Goal: Information Seeking & Learning: Learn about a topic

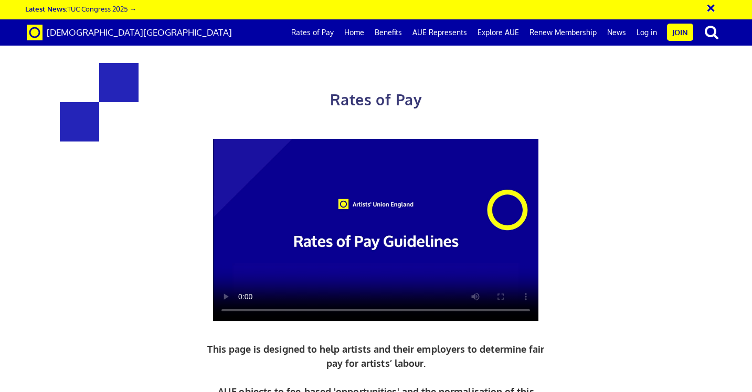
click at [355, 203] on video at bounding box center [375, 230] width 325 height 183
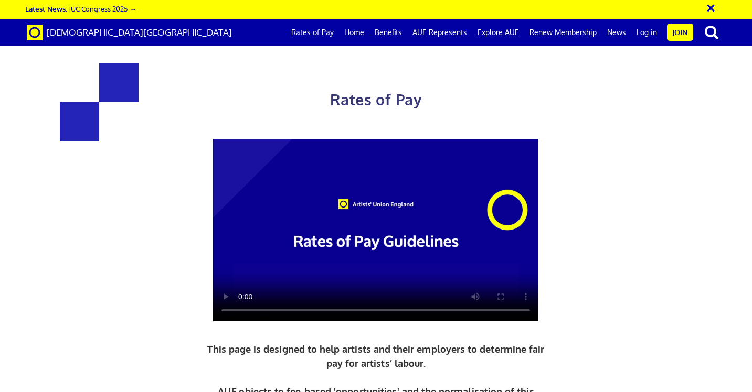
click at [430, 190] on video at bounding box center [375, 230] width 325 height 183
